Goal: Task Accomplishment & Management: Complete application form

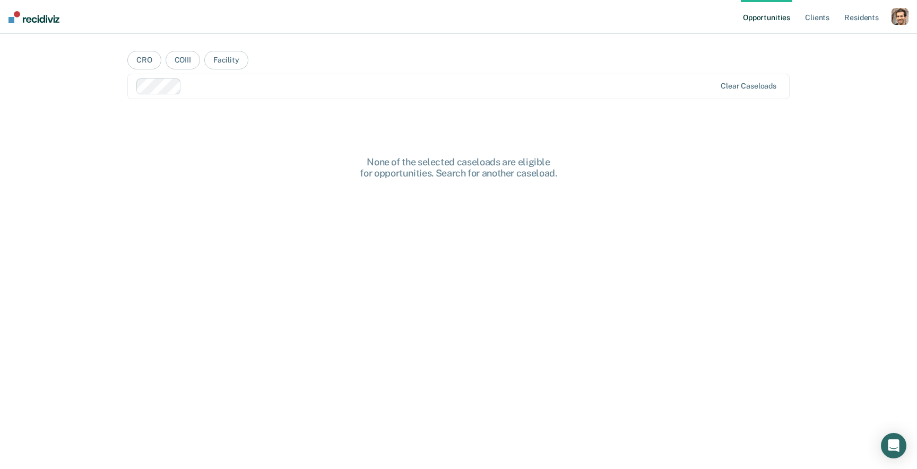
click at [899, 12] on div "button" at bounding box center [899, 16] width 17 height 17
click at [856, 43] on link "Profile" at bounding box center [856, 43] width 85 height 9
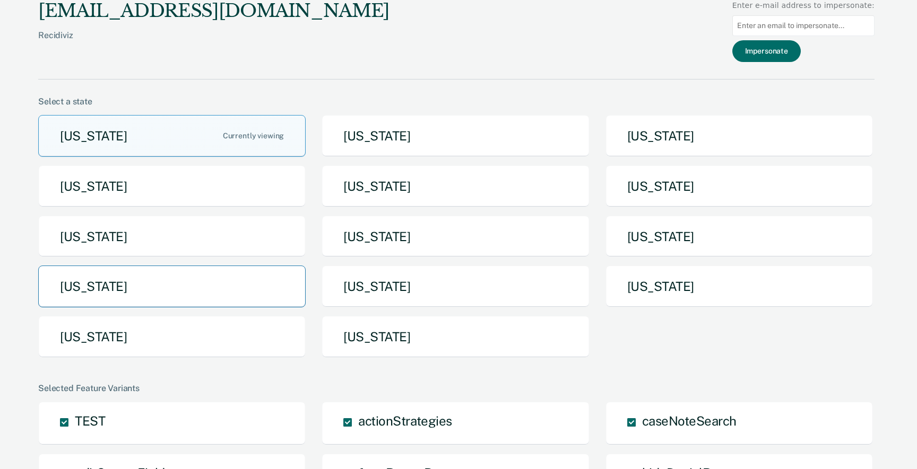
click at [250, 296] on button "[US_STATE]" at bounding box center [171, 287] width 267 height 42
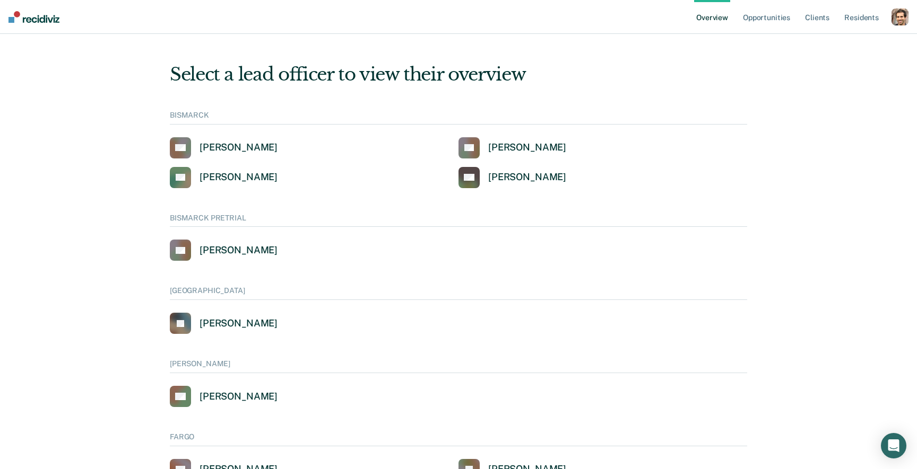
click at [909, 11] on nav "Overview Opportunities Client s Resident s Profile Go to System-Level Trends Go…" at bounding box center [458, 17] width 917 height 34
click at [904, 13] on div "button" at bounding box center [899, 16] width 17 height 17
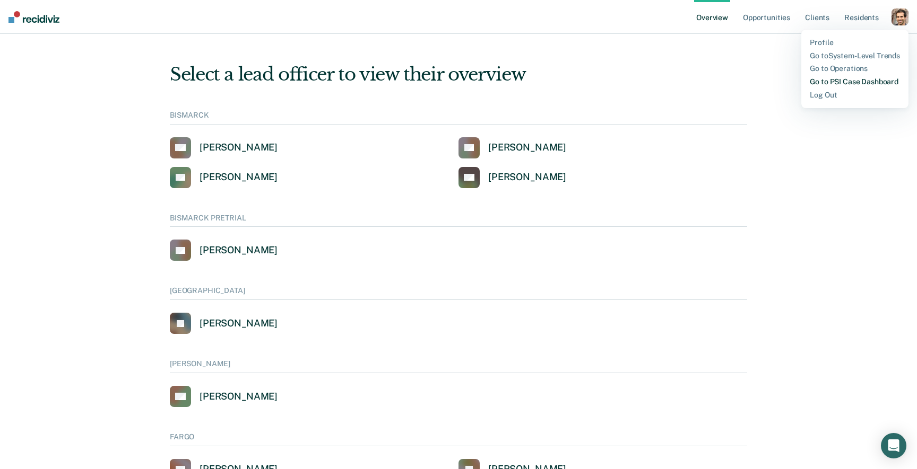
click at [842, 82] on link "Go to PSI Case Dashboard" at bounding box center [854, 81] width 90 height 9
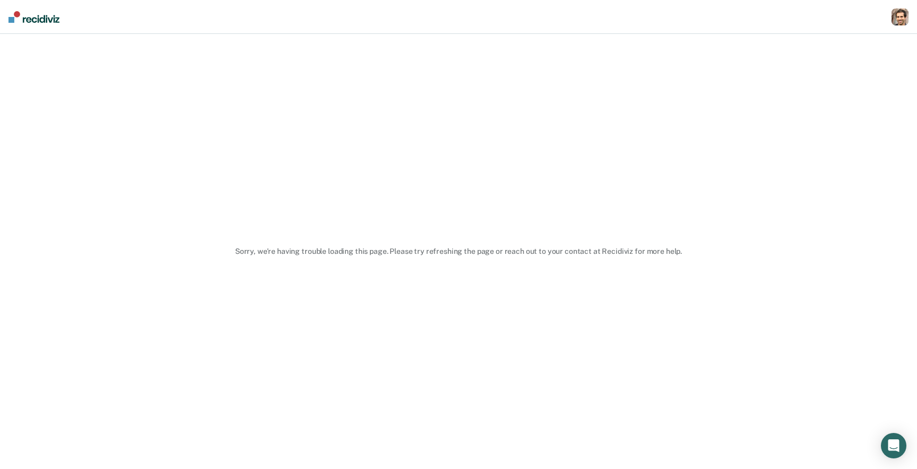
click at [898, 20] on div "button" at bounding box center [899, 16] width 17 height 17
click at [903, 20] on div "button" at bounding box center [899, 16] width 17 height 17
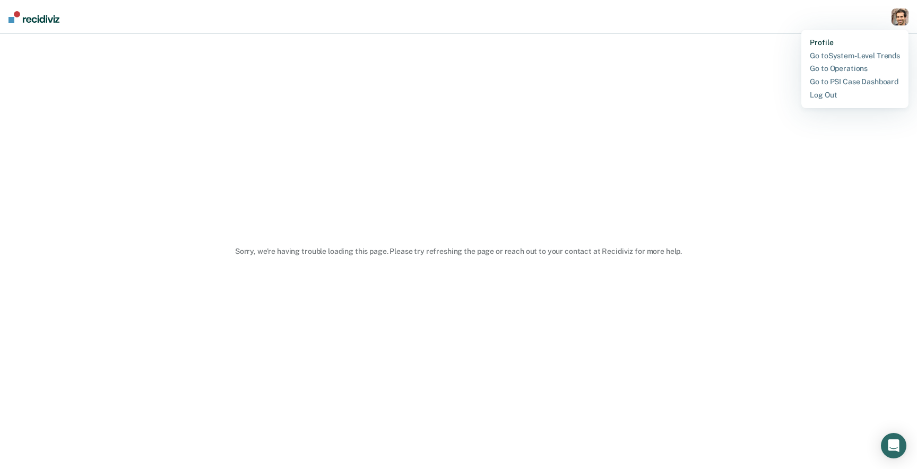
click at [860, 39] on link "Profile" at bounding box center [854, 42] width 90 height 9
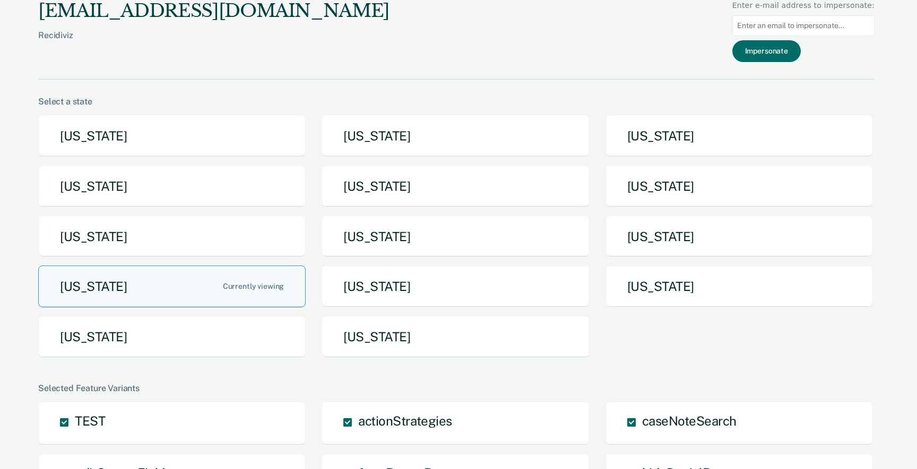
click at [808, 22] on input at bounding box center [803, 25] width 142 height 21
type input "c"
type input "[EMAIL_ADDRESS][DOMAIN_NAME]"
click at [775, 50] on button "Impersonate" at bounding box center [766, 51] width 68 height 22
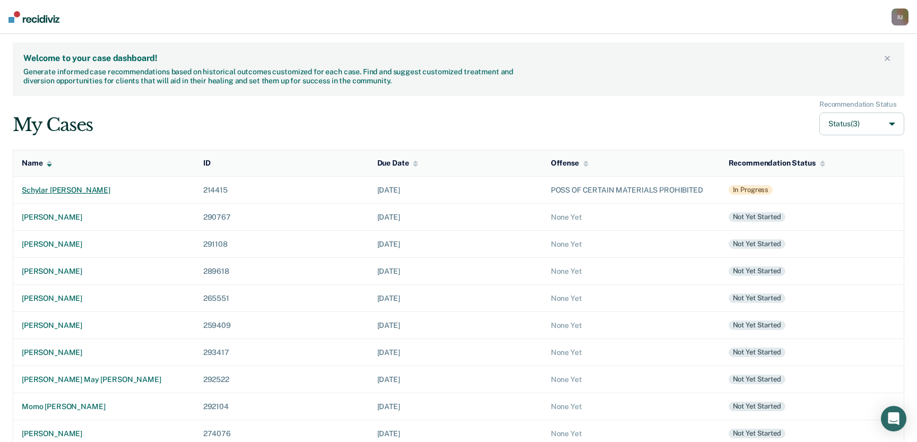
click at [69, 187] on div "schylar [PERSON_NAME]" at bounding box center [104, 190] width 164 height 9
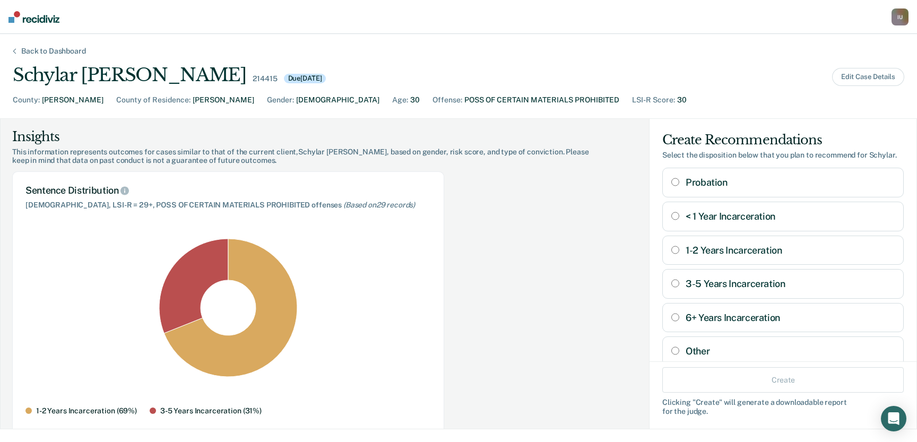
click at [36, 46] on div "Back to Dashboard Schylar [PERSON_NAME] 214415 Due [DATE] Edit Case Details Cou…" at bounding box center [458, 238] width 917 height 408
click at [36, 54] on div "Back to Dashboard" at bounding box center [53, 51] width 90 height 9
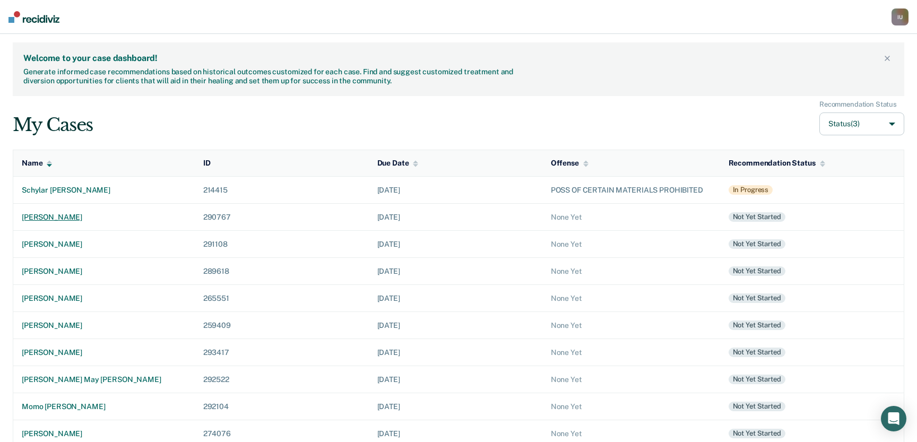
click at [58, 217] on div "[PERSON_NAME]" at bounding box center [104, 217] width 164 height 9
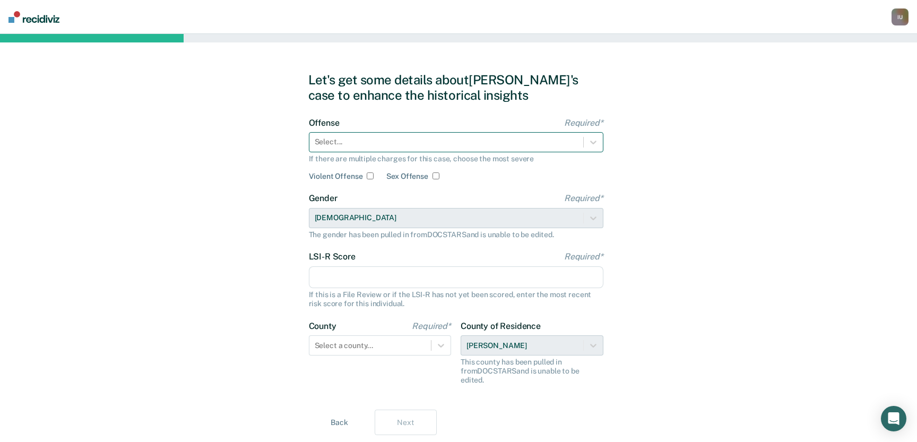
click at [504, 144] on div at bounding box center [446, 141] width 263 height 11
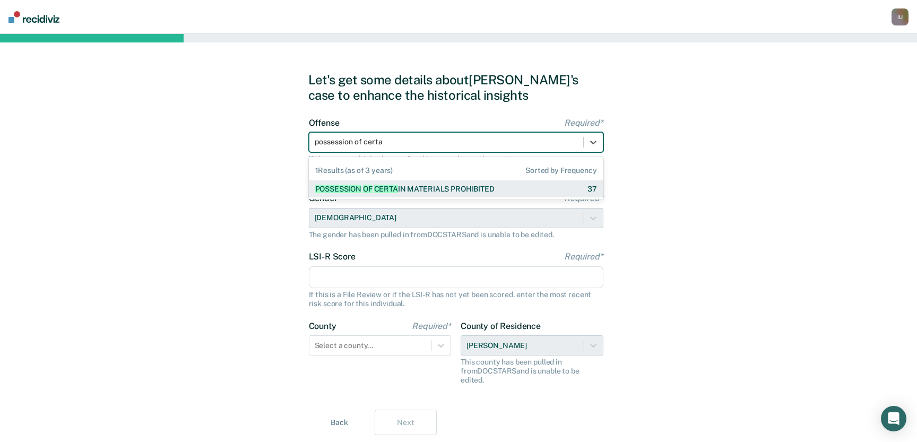
type input "possession of certa"
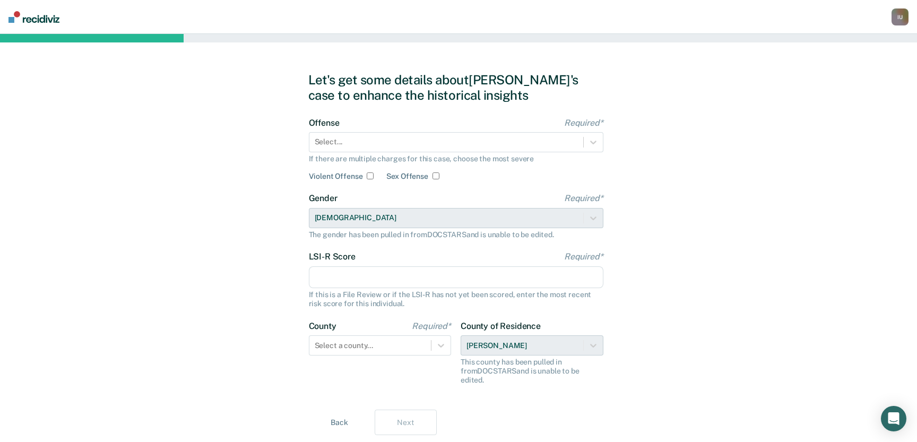
click at [384, 274] on input "LSI-R Score Required*" at bounding box center [456, 277] width 294 height 22
click at [502, 146] on div at bounding box center [446, 141] width 263 height 11
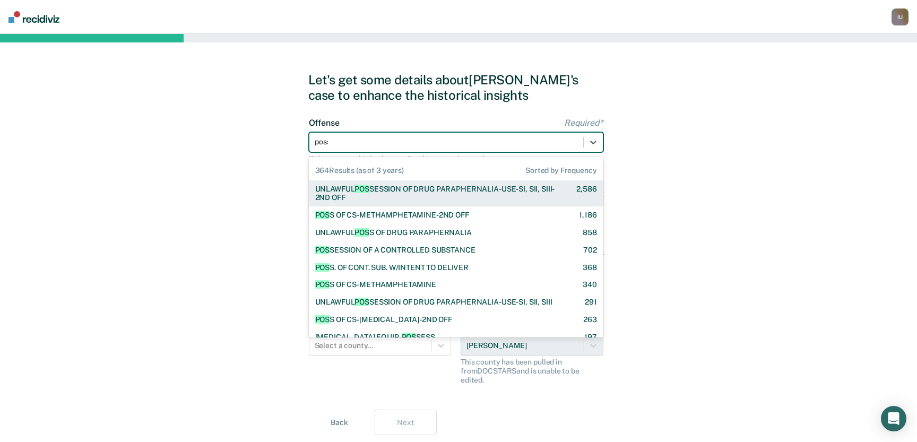
type input "poss"
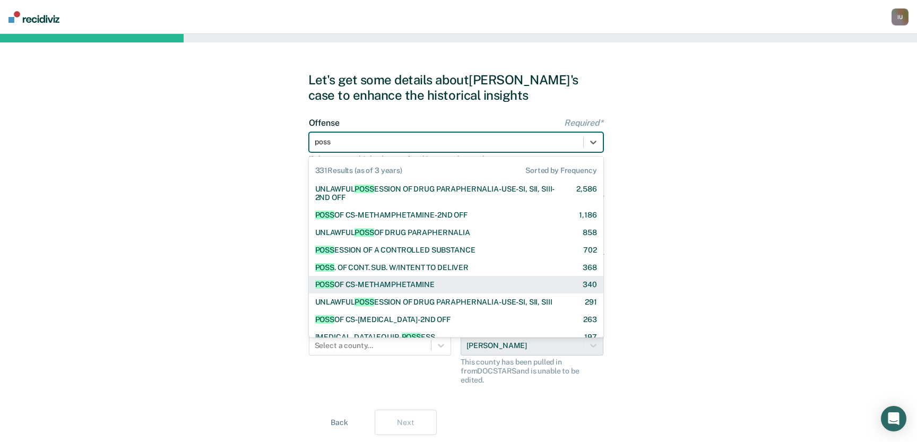
click at [389, 284] on div "POSS OF CS-METHAMPHETAMINE" at bounding box center [375, 284] width 120 height 9
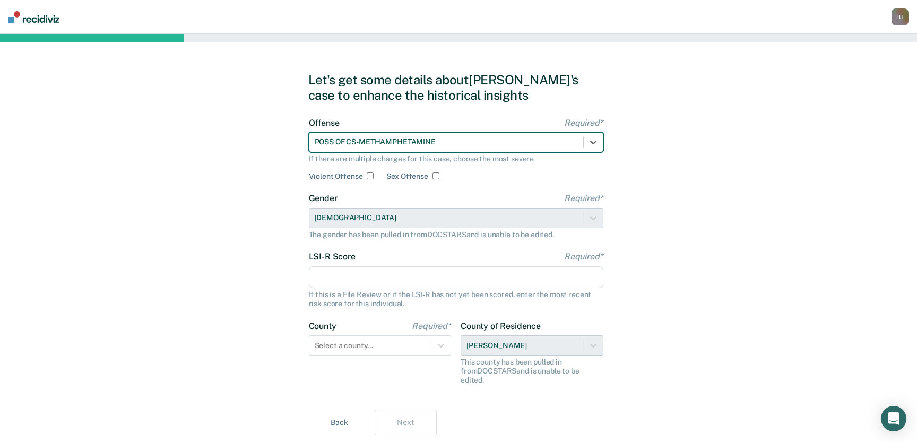
click at [495, 146] on div at bounding box center [446, 141] width 263 height 11
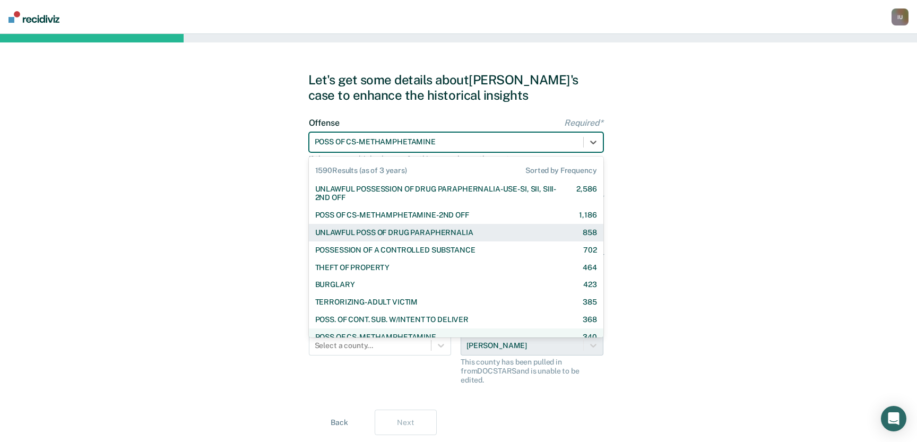
click at [473, 236] on div "UNLAWFUL POSS OF DRUG PARAPHERNALIA" at bounding box center [394, 232] width 158 height 9
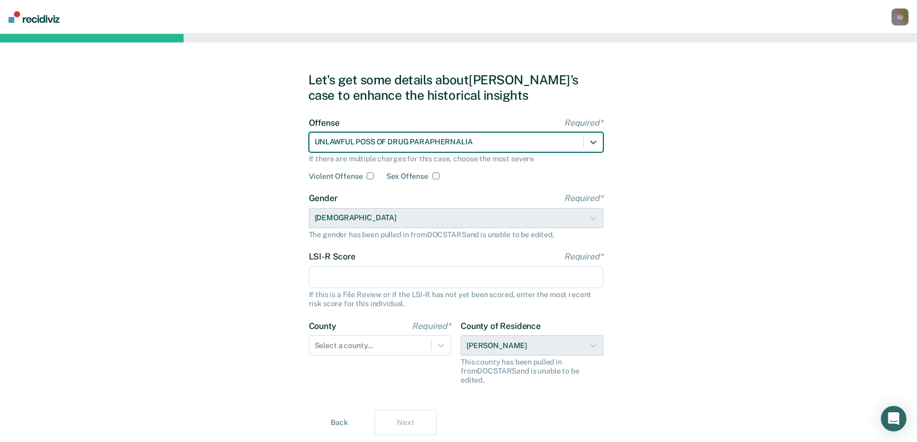
click at [405, 281] on input "LSI-R Score Required*" at bounding box center [456, 277] width 294 height 22
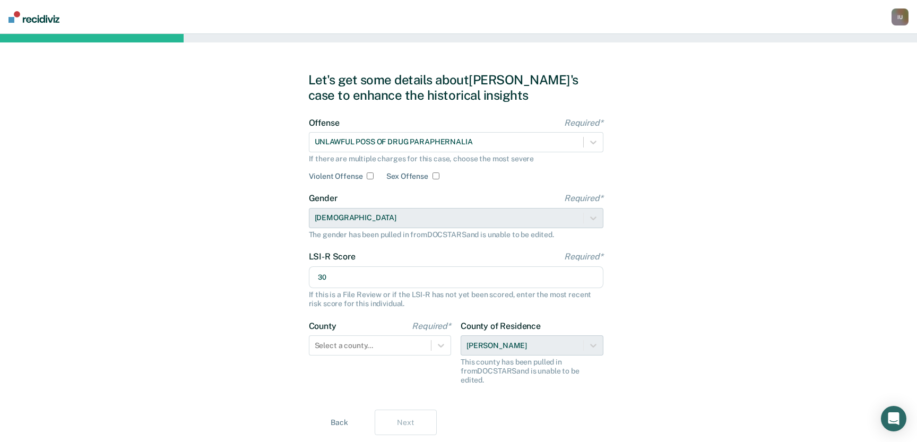
type input "30"
click at [563, 260] on label "LSI-R Score Required*" at bounding box center [456, 256] width 294 height 10
click at [563, 266] on input "30" at bounding box center [456, 277] width 294 height 22
click at [673, 272] on div "Let's get some details about [PERSON_NAME]'s case to enhance the historical ins…" at bounding box center [458, 253] width 917 height 439
click at [497, 143] on div at bounding box center [446, 141] width 263 height 11
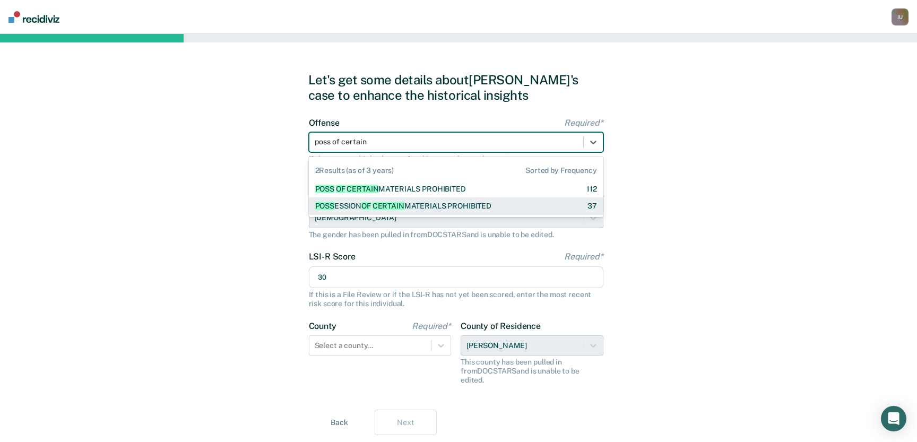
type input "poss of certain"
type input "poss certain"
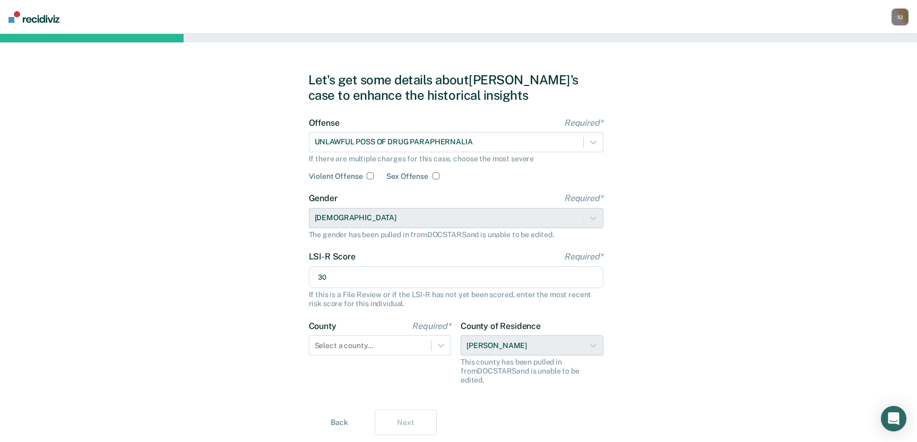
click at [616, 250] on div "Let's get some details about [PERSON_NAME]'s case to enhance the historical ins…" at bounding box center [458, 253] width 917 height 439
click at [409, 144] on div at bounding box center [446, 141] width 263 height 11
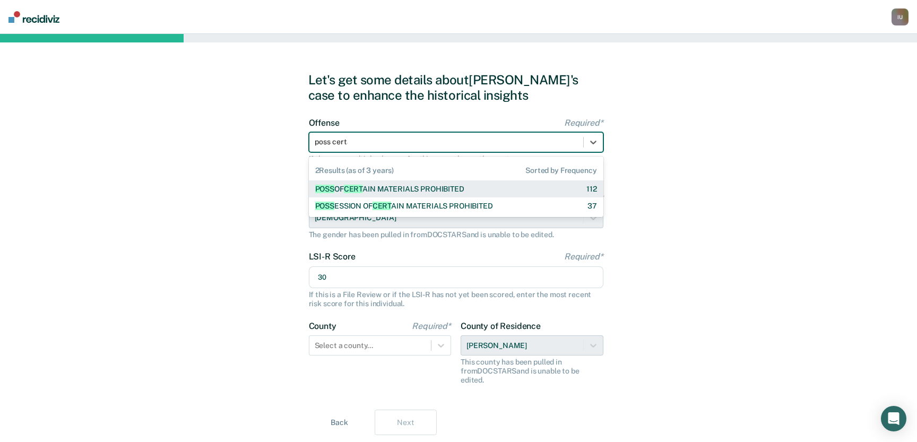
type input "poss certain"
click at [447, 187] on div "POSS OF CERTAIN MATERIALS PROHIBITED" at bounding box center [388, 189] width 147 height 9
checkbox input "true"
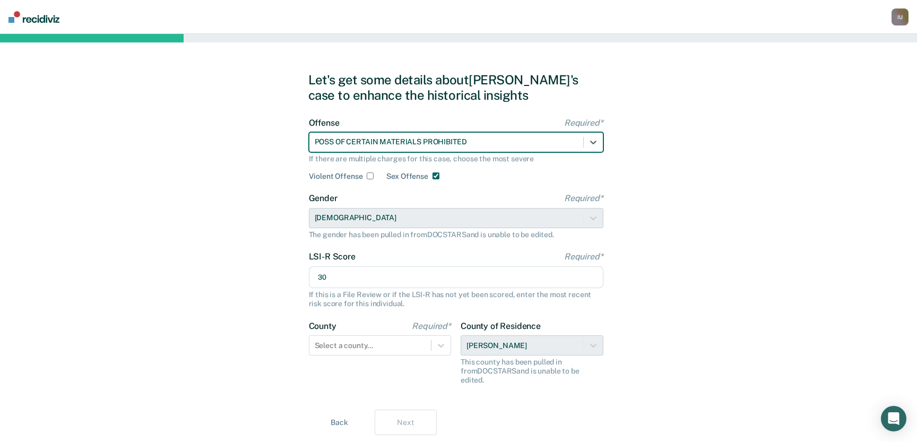
scroll to position [22, 0]
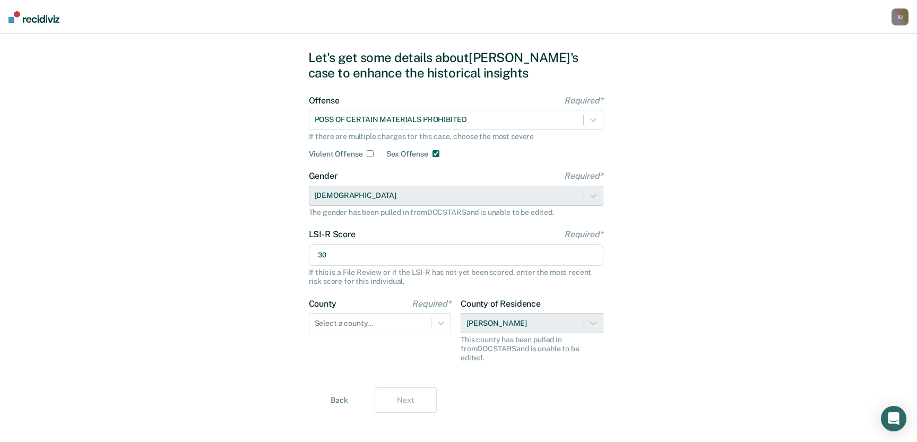
click at [376, 362] on form "Offense Required* POSS OF CERTAIN MATERIALS PROHIBITED If there are multiple ch…" at bounding box center [456, 235] width 294 height 280
click at [373, 329] on div "Select a county..." at bounding box center [370, 323] width 122 height 15
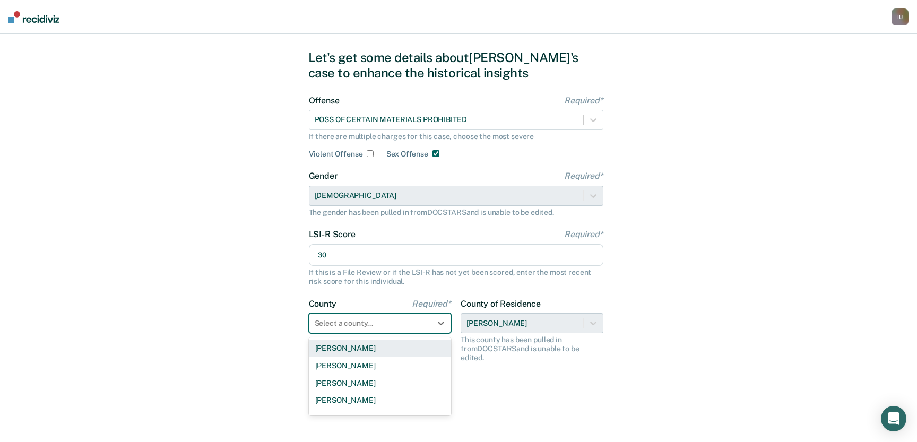
click at [373, 343] on div "[PERSON_NAME]" at bounding box center [380, 348] width 143 height 18
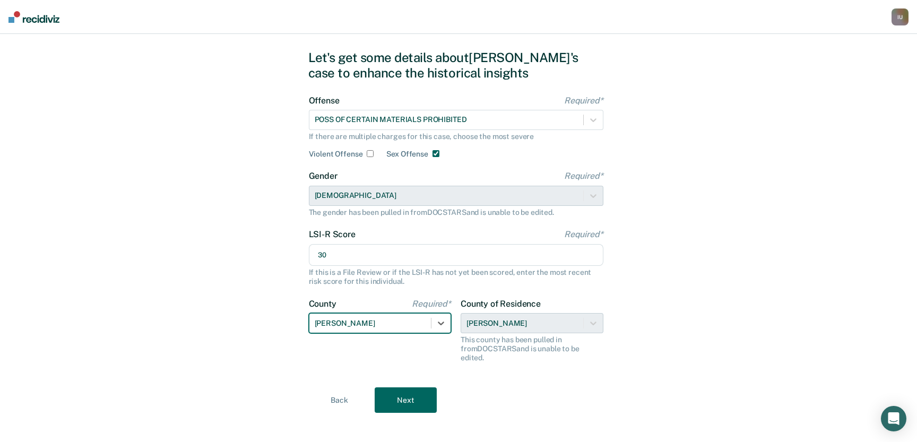
click at [406, 389] on button "Next" at bounding box center [405, 399] width 62 height 25
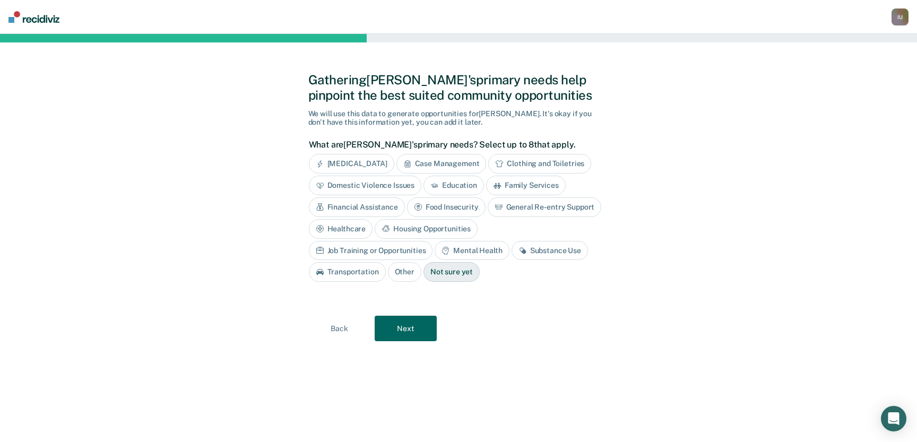
scroll to position [0, 0]
click at [350, 343] on div "Gathering [PERSON_NAME]'s primary needs help pinpoint the best suited community…" at bounding box center [458, 238] width 301 height 382
click at [336, 321] on button "Back" at bounding box center [339, 328] width 62 height 25
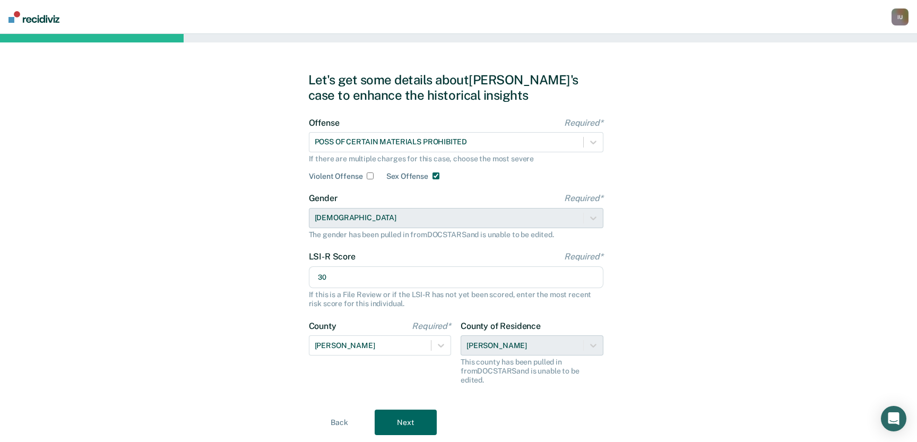
click at [394, 416] on button "Next" at bounding box center [405, 421] width 62 height 25
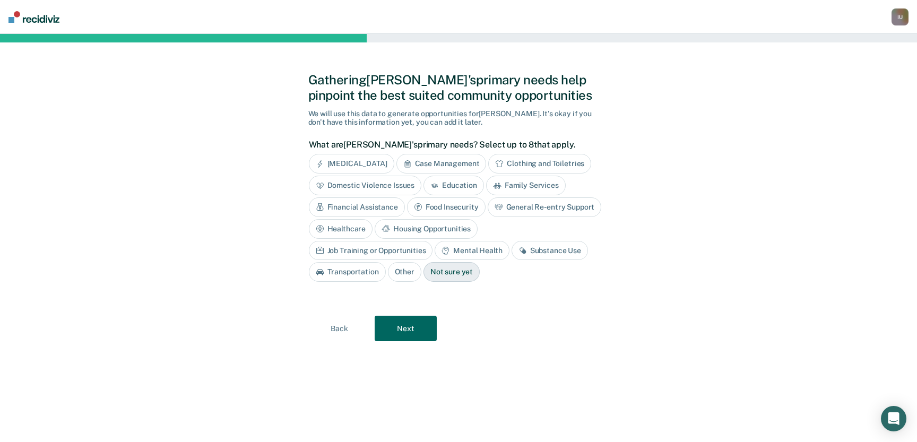
click at [414, 320] on button "Next" at bounding box center [405, 328] width 62 height 25
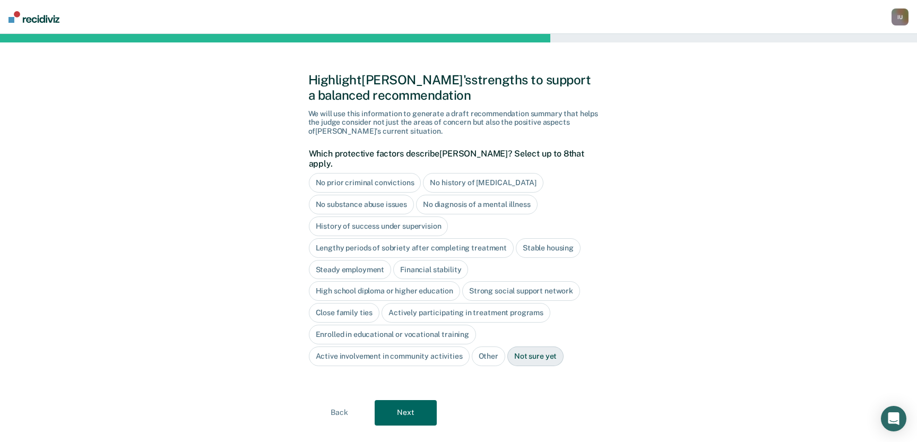
click at [405, 405] on button "Next" at bounding box center [405, 412] width 62 height 25
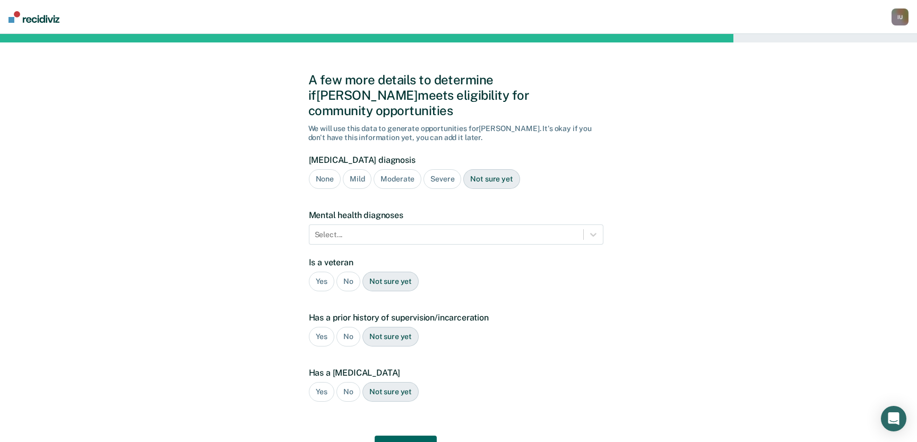
click at [405, 435] on button "Next" at bounding box center [405, 447] width 62 height 25
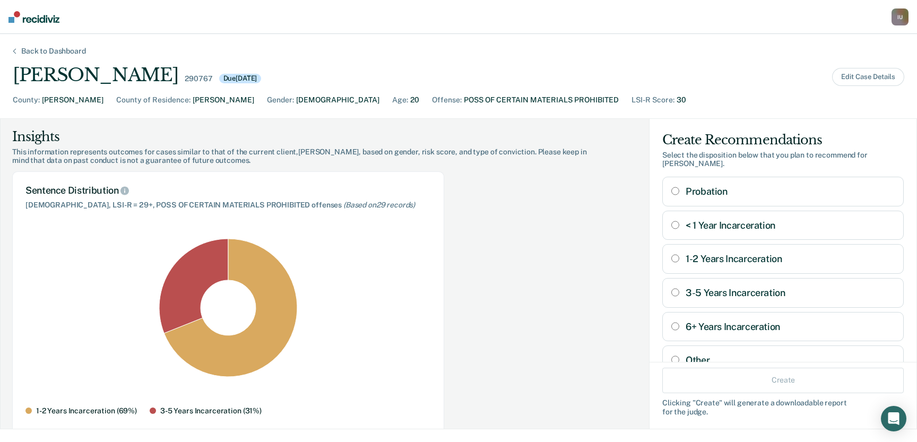
click at [707, 188] on div "Probation" at bounding box center [782, 192] width 241 height 30
radio input "true"
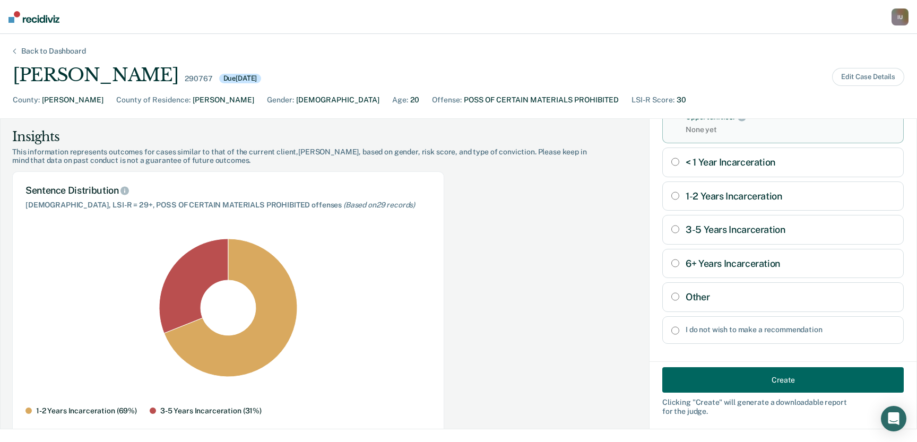
click at [780, 373] on button "Create" at bounding box center [782, 379] width 241 height 25
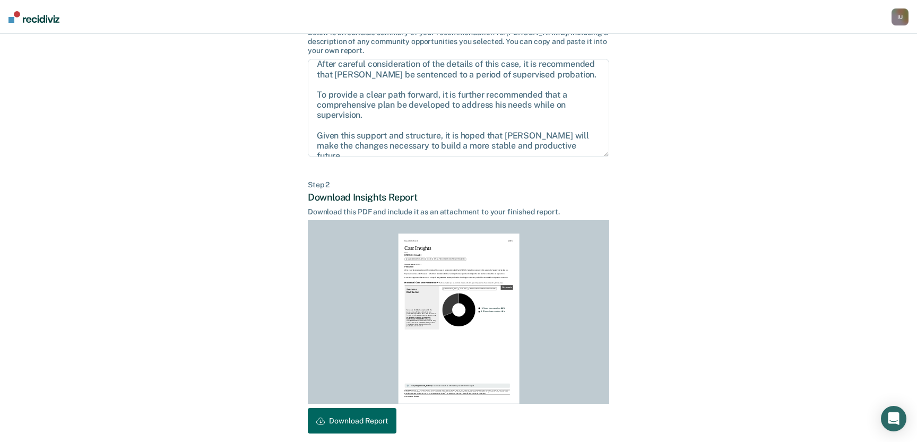
scroll to position [99, 0]
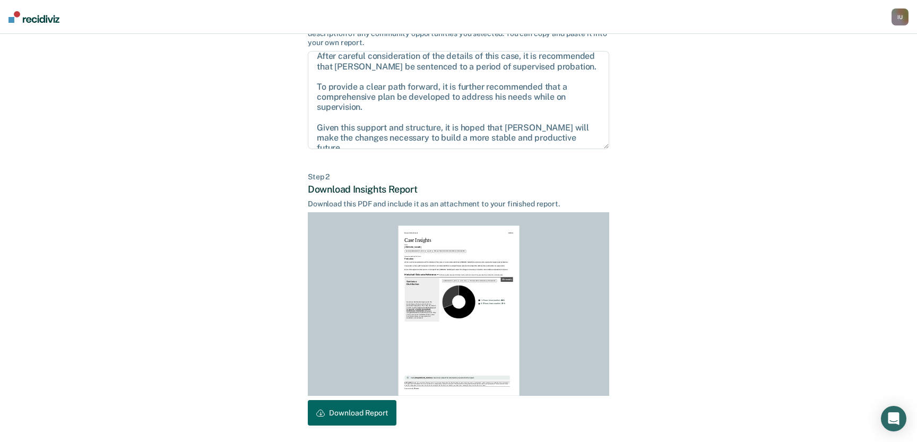
click at [361, 406] on button "Download Report" at bounding box center [352, 412] width 89 height 25
